Goal: Information Seeking & Learning: Learn about a topic

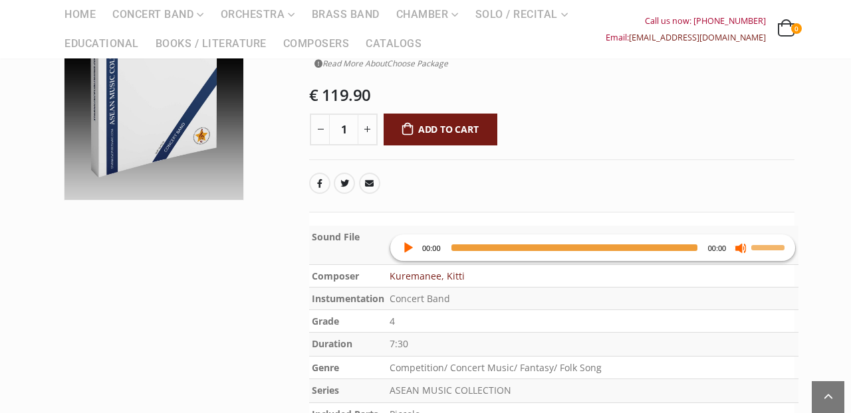
scroll to position [272, 0]
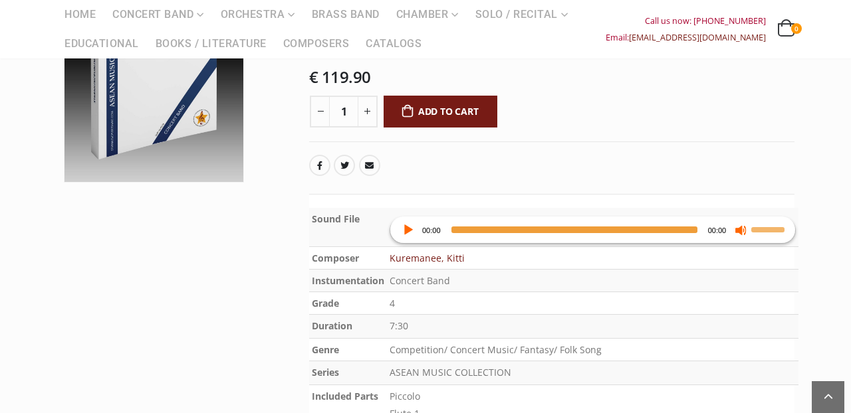
click at [408, 223] on button "Play" at bounding box center [407, 229] width 13 height 13
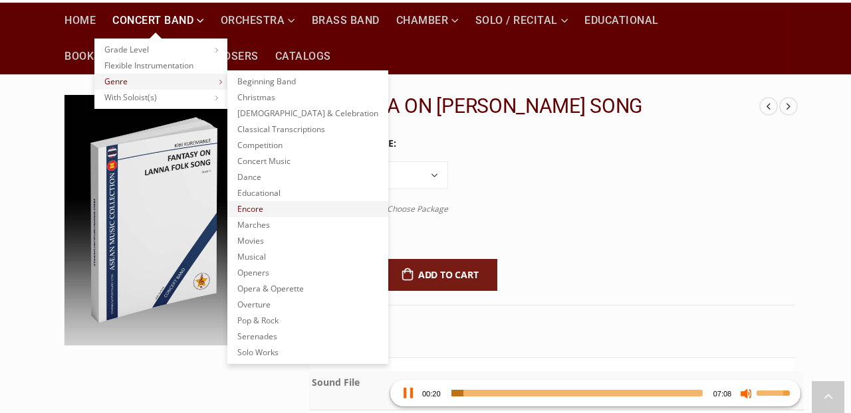
scroll to position [128, 0]
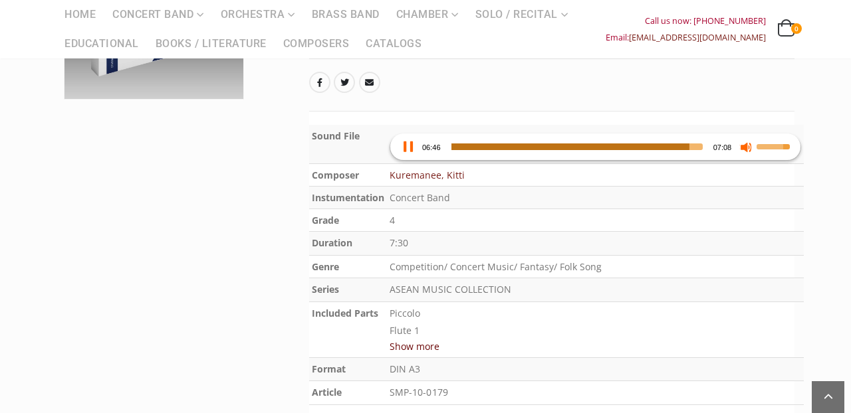
scroll to position [358, 0]
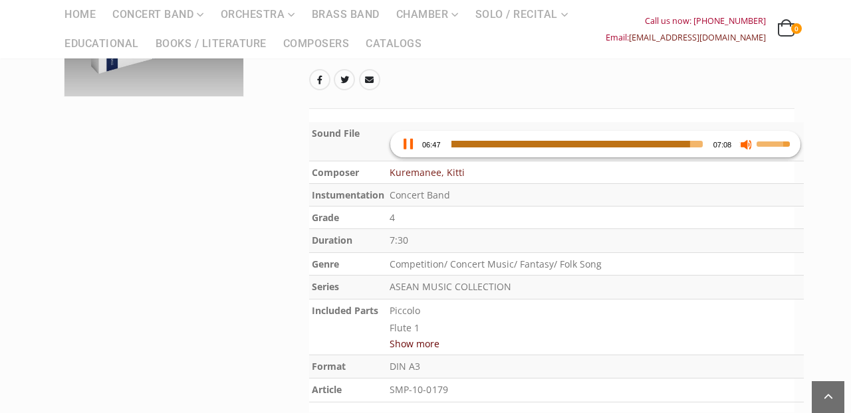
click at [419, 336] on button "Show more" at bounding box center [414, 344] width 50 height 17
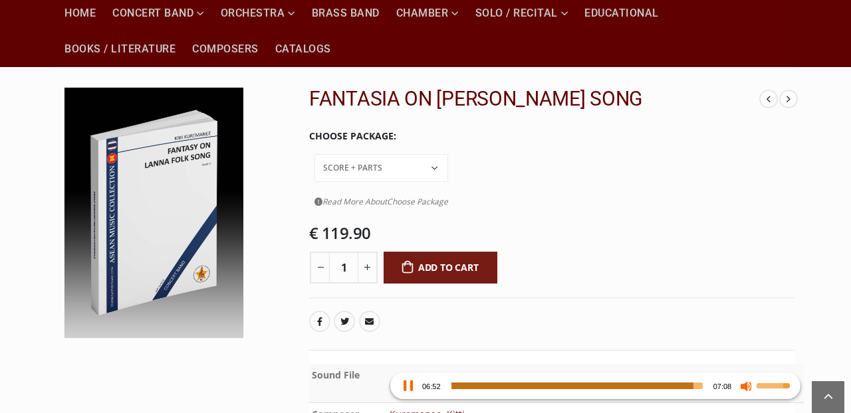
scroll to position [114, 0]
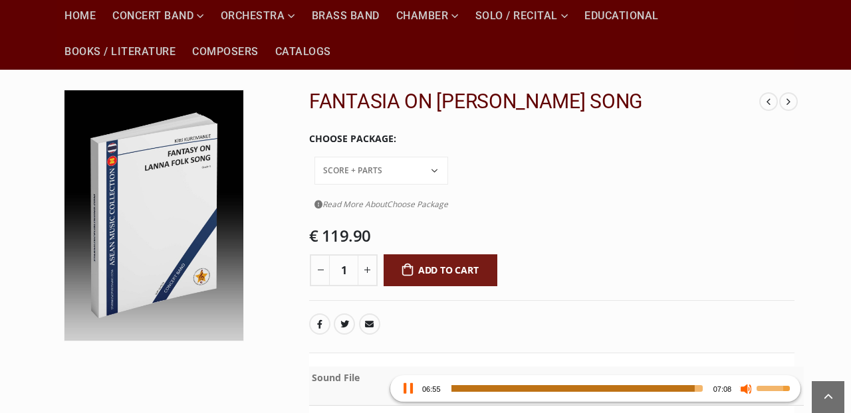
click at [448, 196] on link "Read More About Choose Package" at bounding box center [381, 204] width 134 height 17
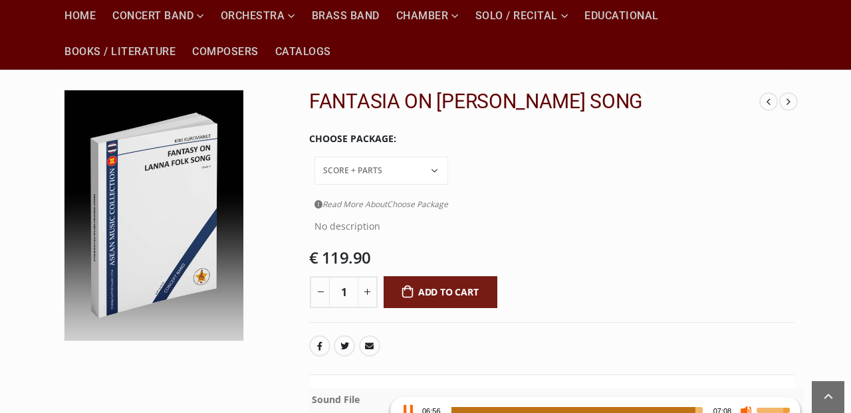
click at [448, 196] on link "Read More About Choose Package" at bounding box center [381, 204] width 134 height 17
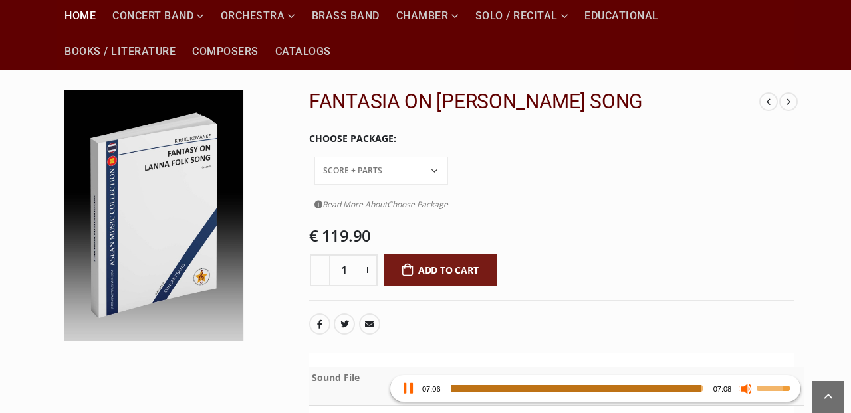
click at [72, 21] on link "Home" at bounding box center [79, 16] width 47 height 36
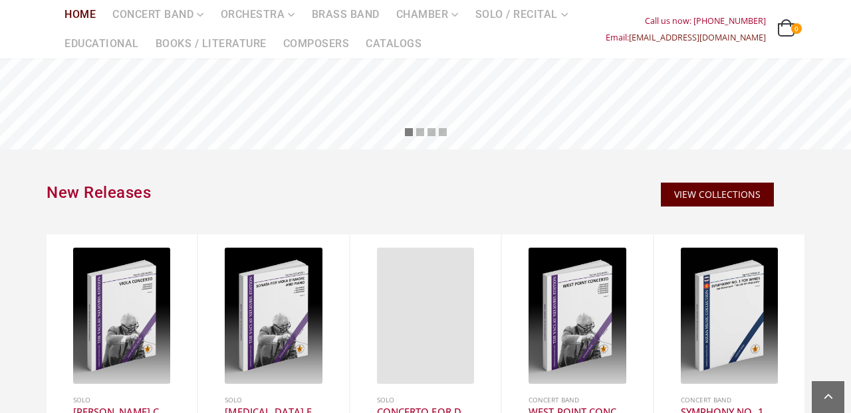
scroll to position [494, 0]
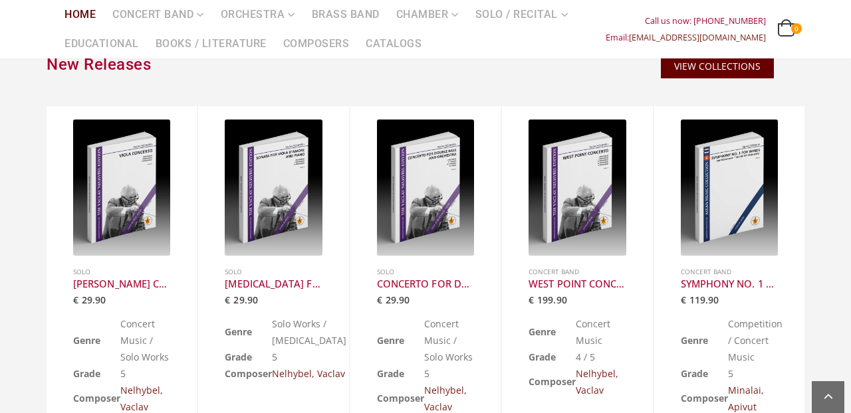
click at [706, 62] on span "VIEW COLLECTIONS" at bounding box center [717, 66] width 86 height 13
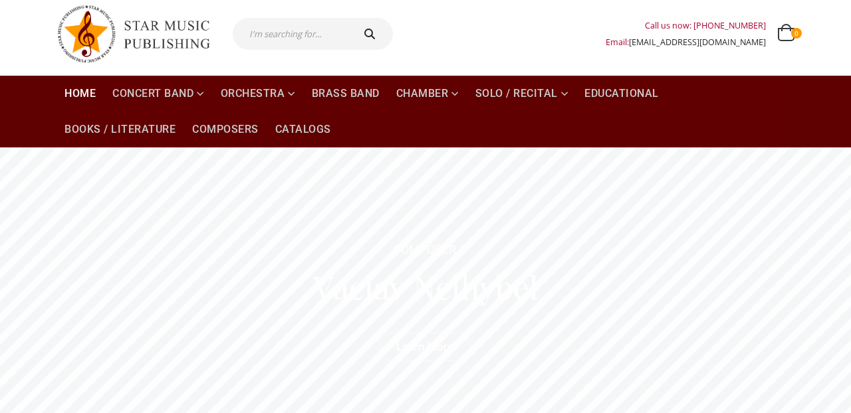
scroll to position [32, 0]
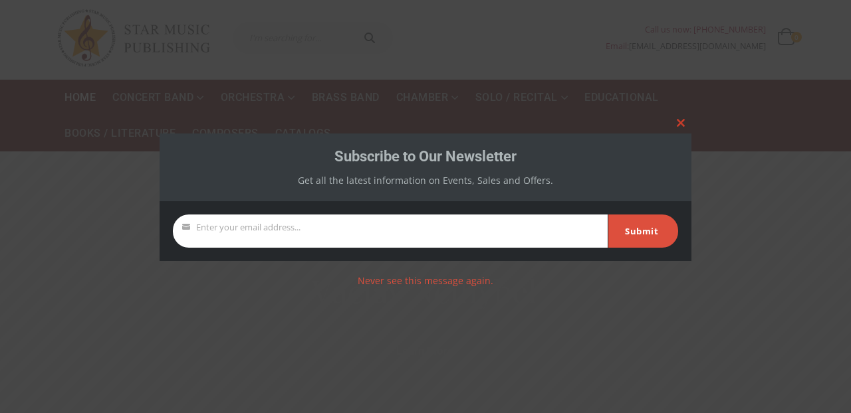
click at [687, 123] on span at bounding box center [680, 123] width 21 height 8
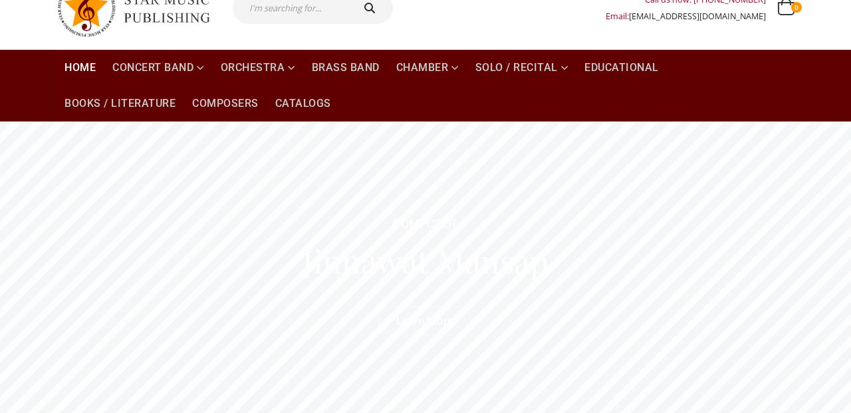
scroll to position [55, 0]
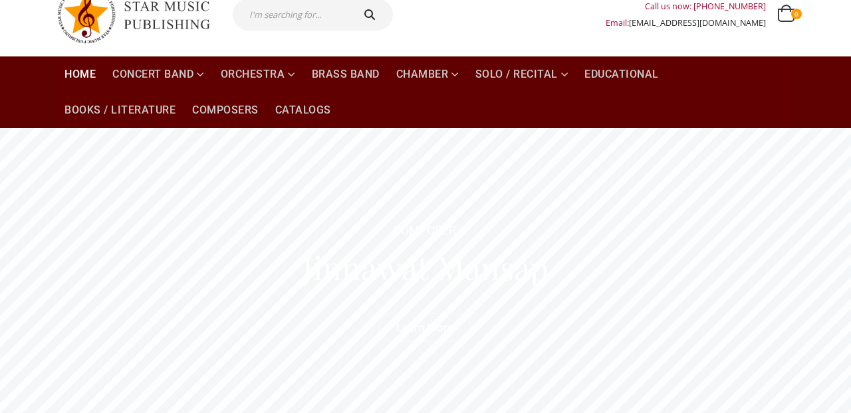
click at [286, 19] on input "text" at bounding box center [292, 15] width 118 height 32
type input "asean"
click at [371, 15] on button "submit" at bounding box center [371, 15] width 43 height 32
type input "asean"
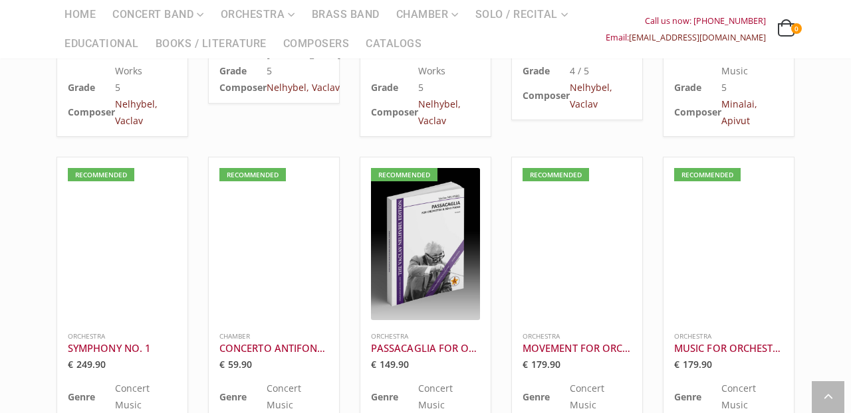
scroll to position [412, 0]
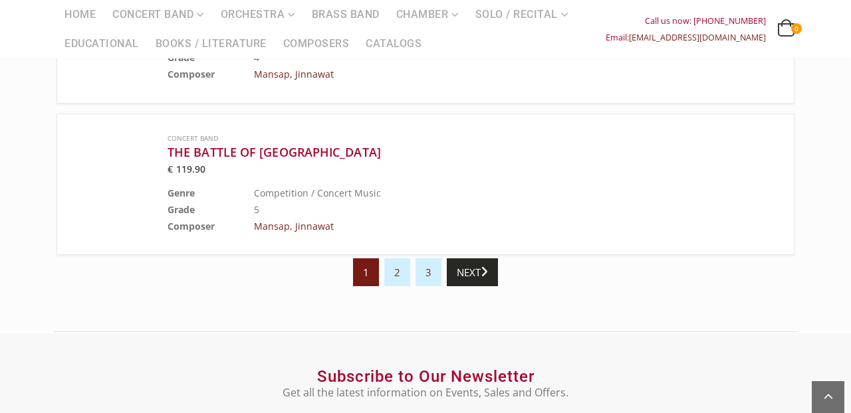
scroll to position [1199, 0]
